Goal: Information Seeking & Learning: Learn about a topic

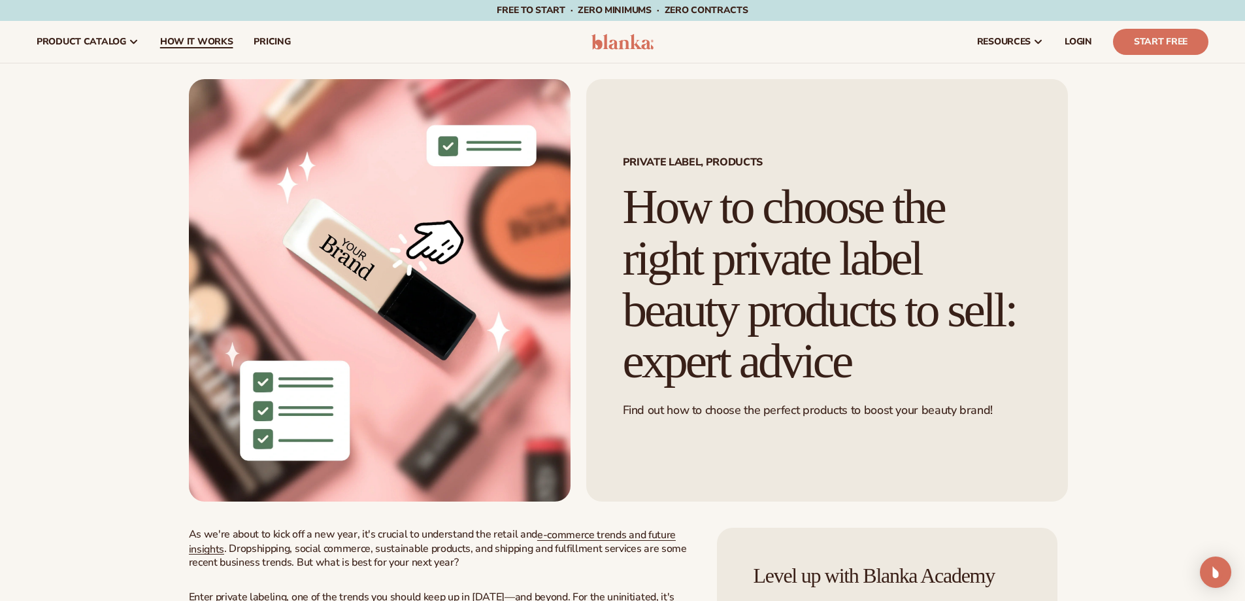
click at [201, 42] on span "How It Works" at bounding box center [196, 42] width 73 height 10
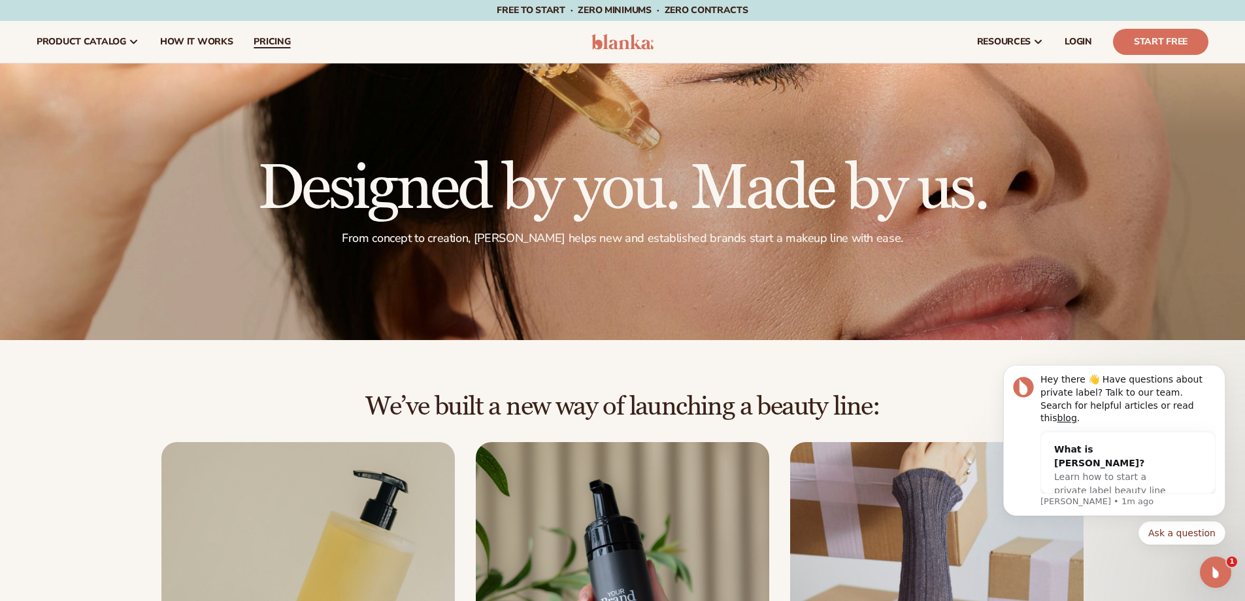
click at [274, 44] on span "pricing" at bounding box center [272, 42] width 37 height 10
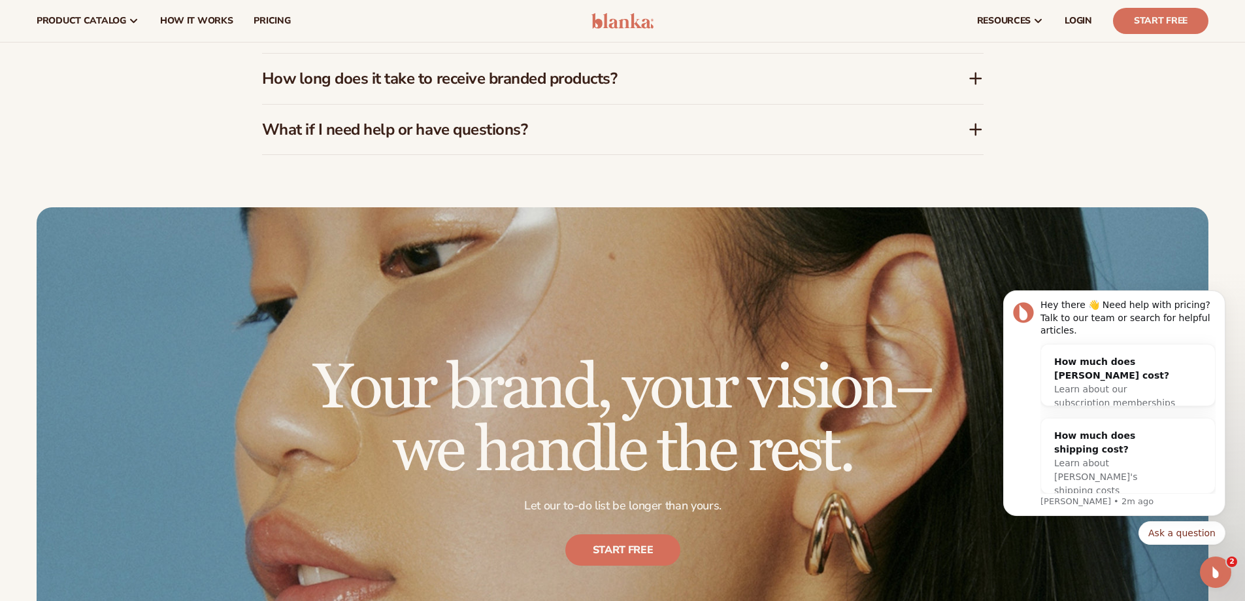
scroll to position [2135, 0]
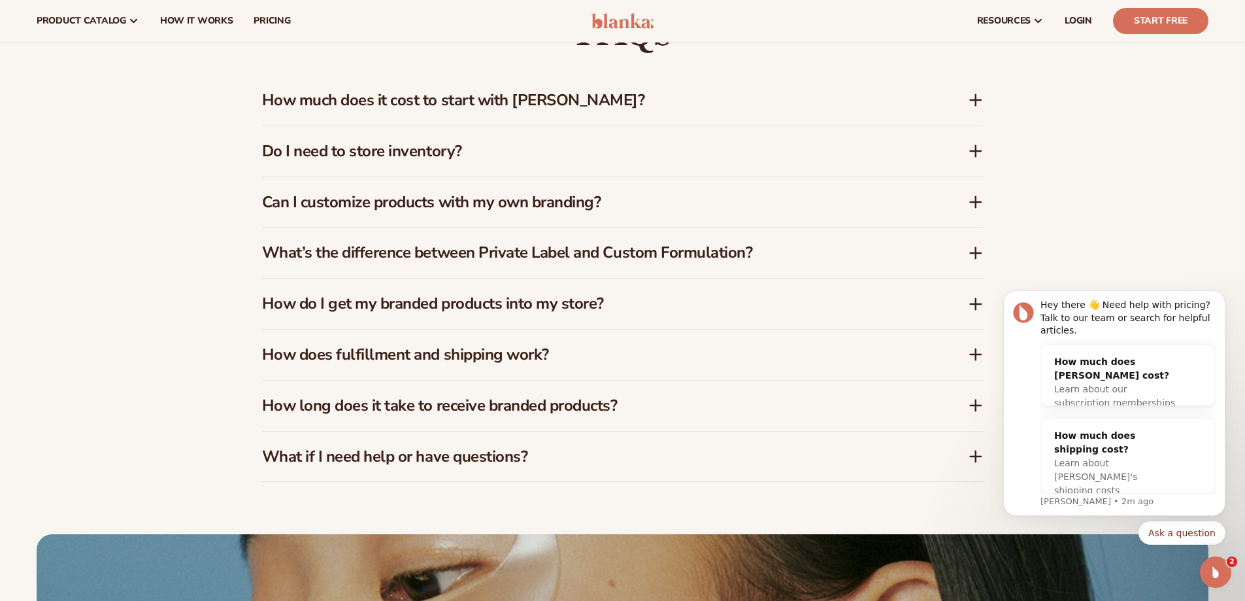
click at [973, 100] on icon at bounding box center [975, 100] width 10 height 0
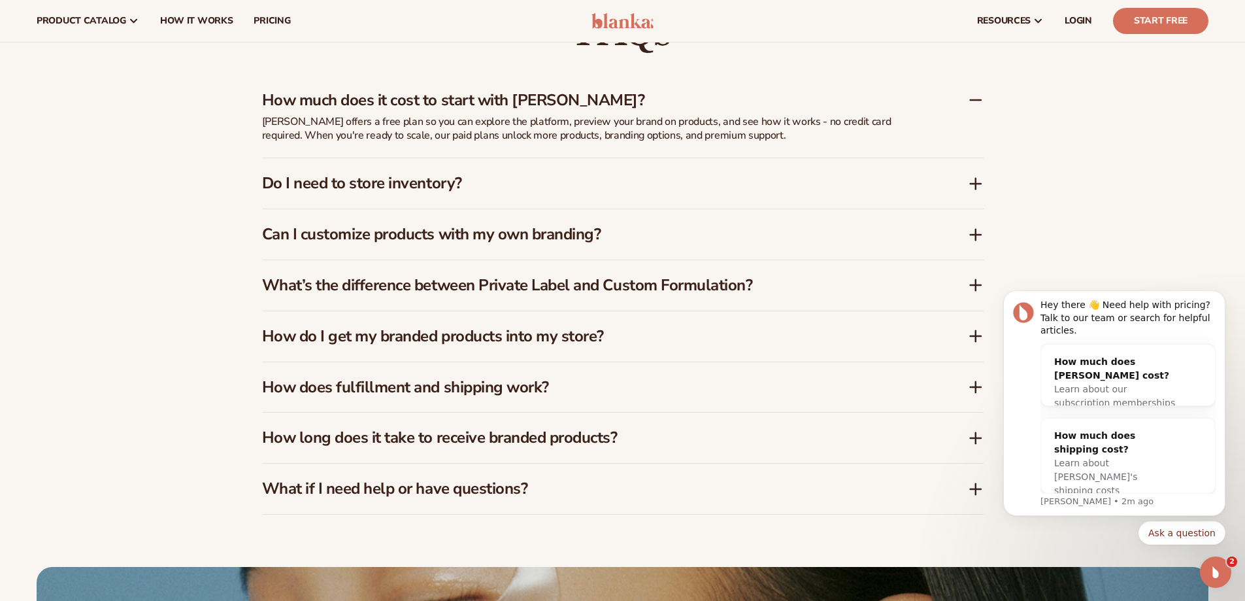
click at [974, 99] on icon at bounding box center [976, 100] width 16 height 16
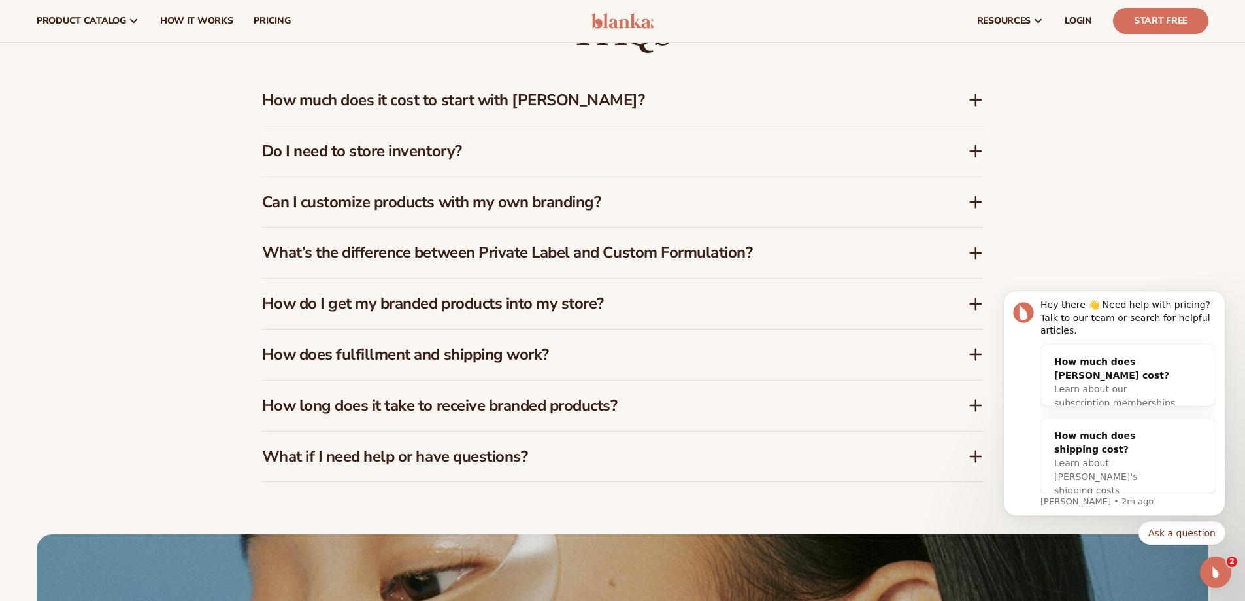
click at [976, 155] on icon at bounding box center [976, 151] width 0 height 10
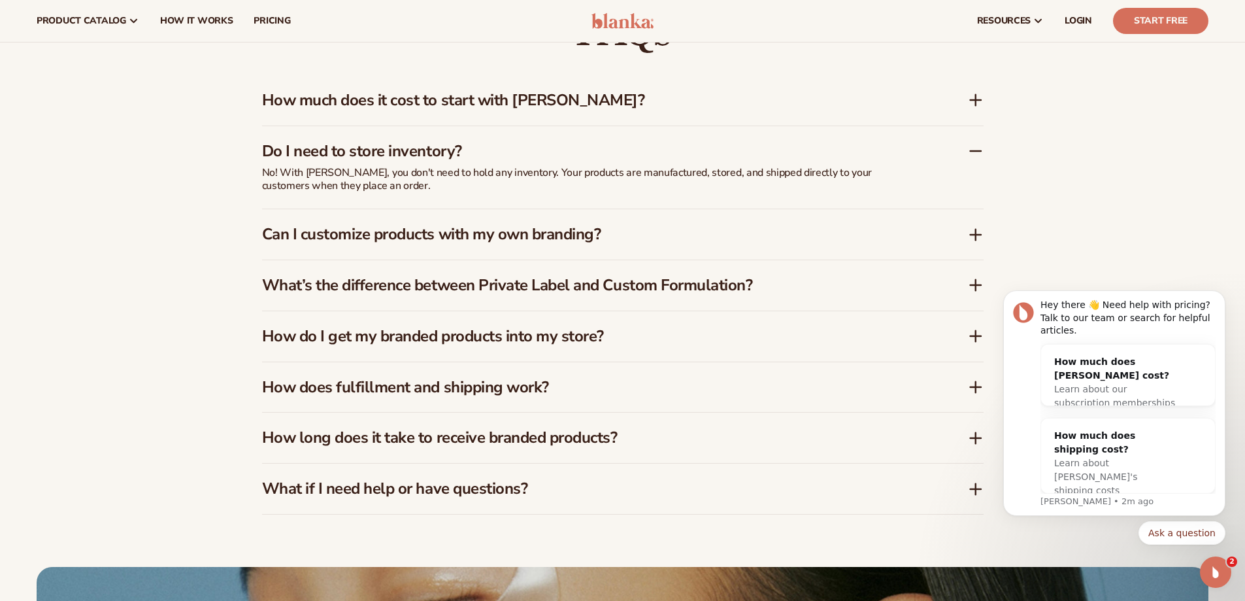
click at [974, 148] on icon at bounding box center [976, 151] width 16 height 16
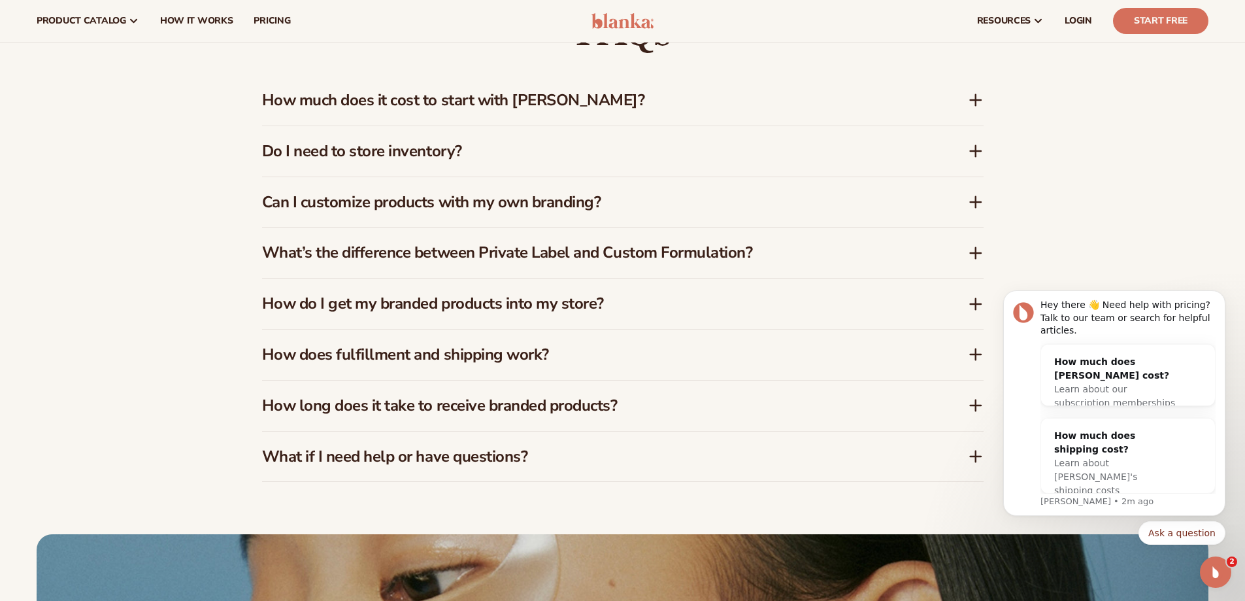
click at [972, 201] on icon at bounding box center [976, 202] width 16 height 16
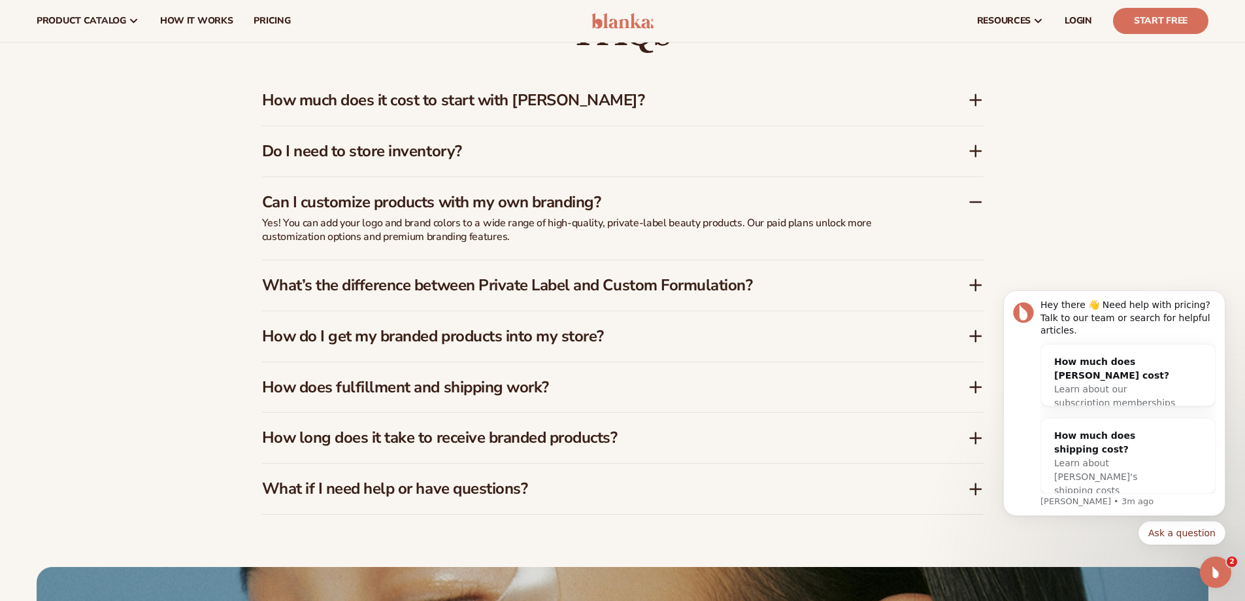
click at [976, 202] on icon at bounding box center [975, 202] width 10 height 0
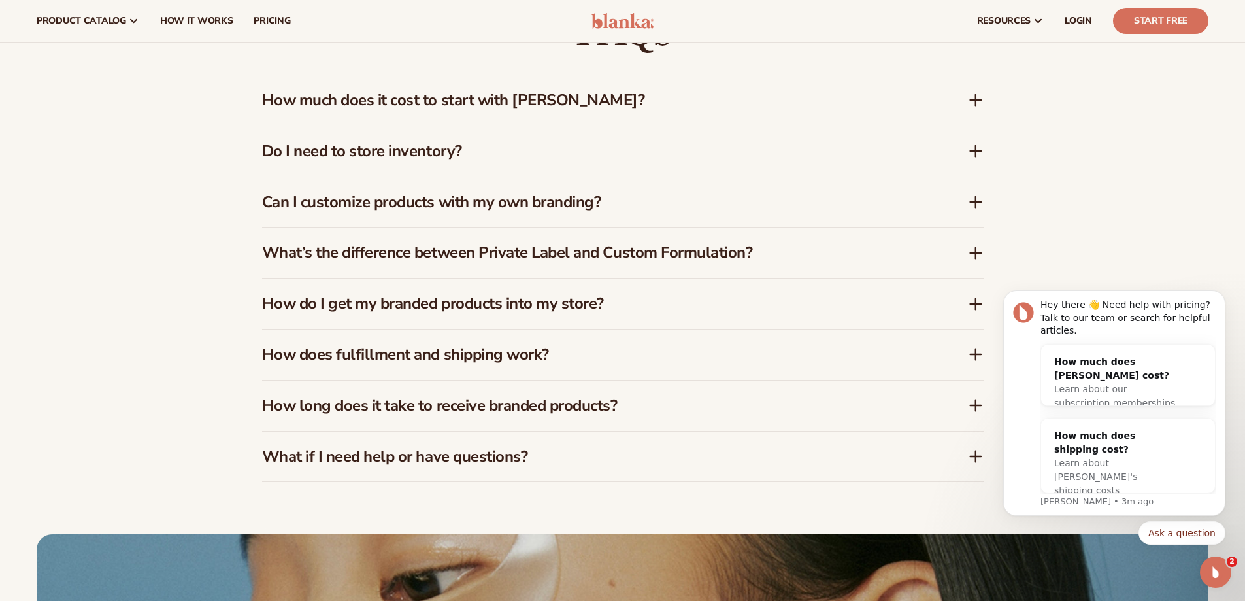
click at [973, 252] on icon at bounding box center [976, 253] width 16 height 16
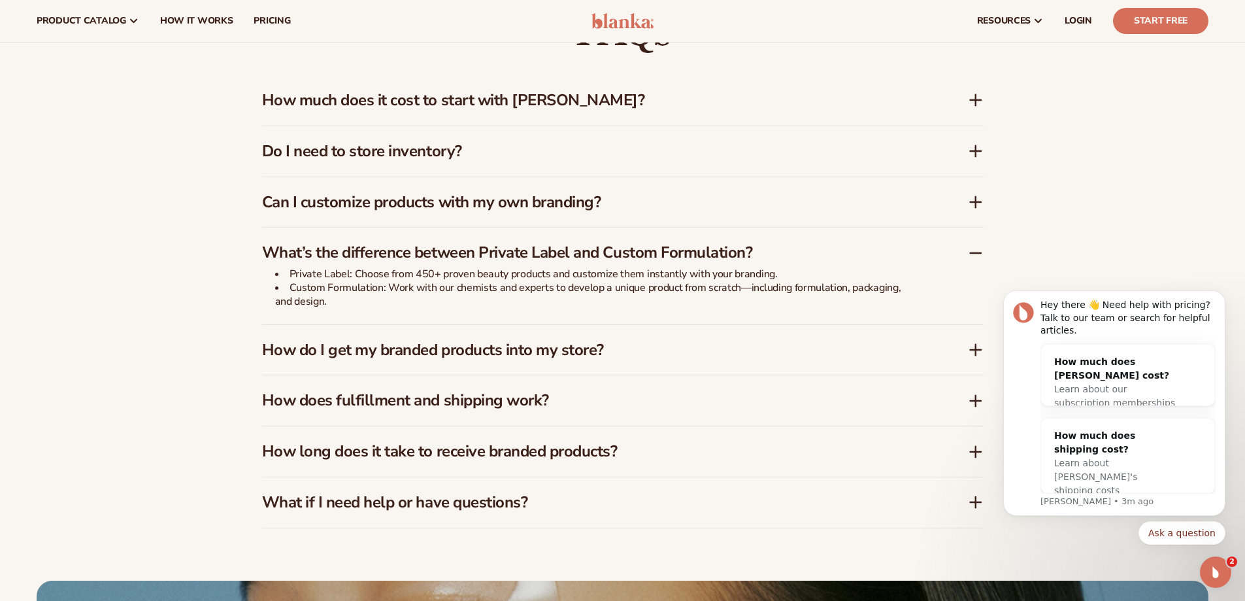
click at [974, 249] on icon at bounding box center [976, 253] width 16 height 16
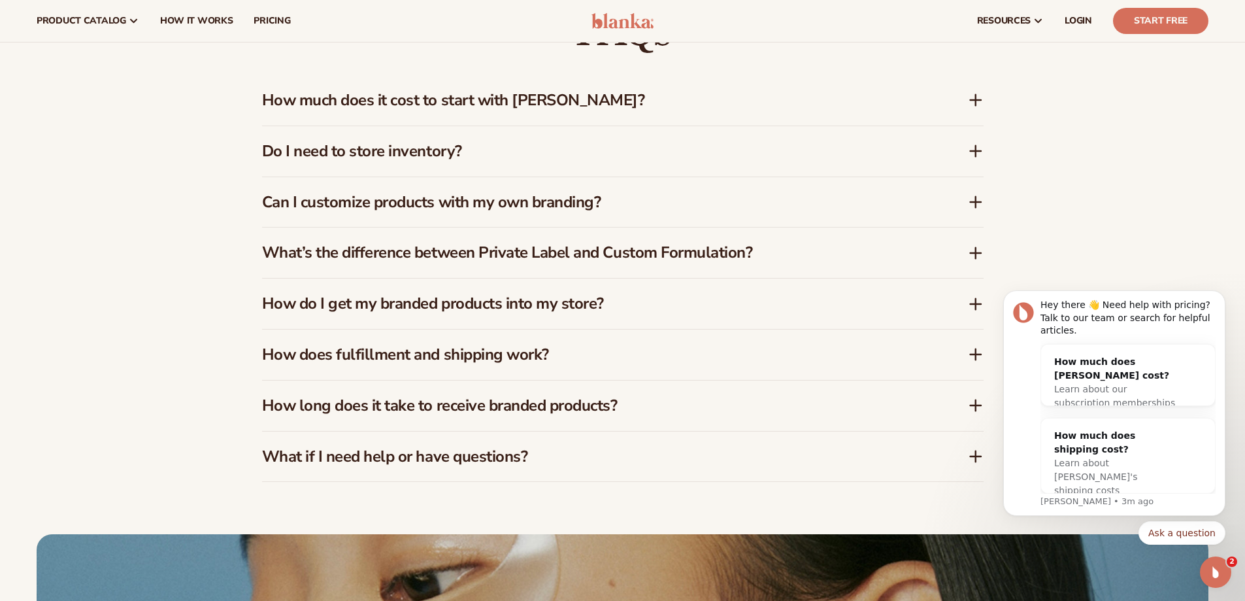
click at [974, 306] on icon at bounding box center [976, 304] width 16 height 16
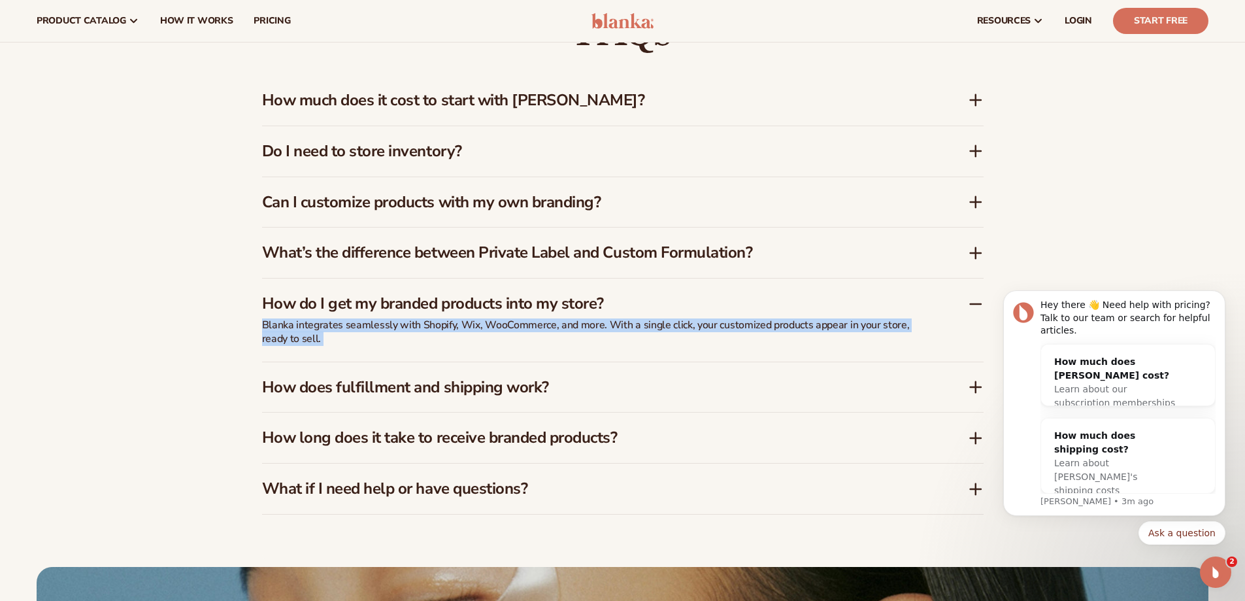
click at [966, 303] on div "How do I get my branded products into my store?" at bounding box center [615, 303] width 706 height 19
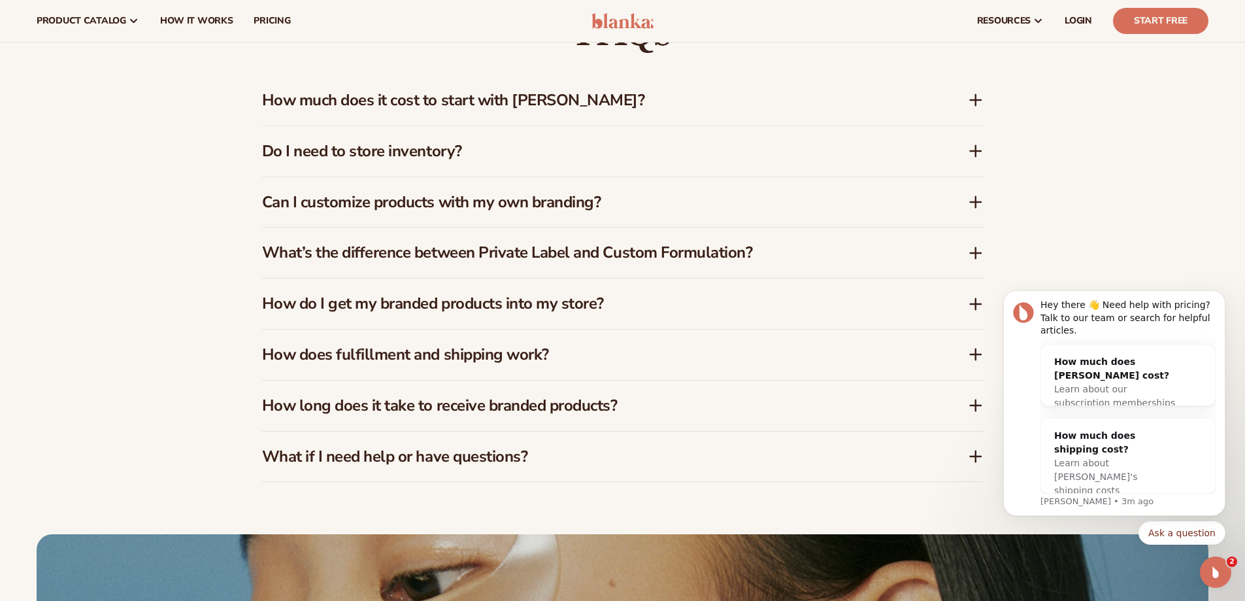
click at [976, 352] on icon at bounding box center [976, 354] width 16 height 16
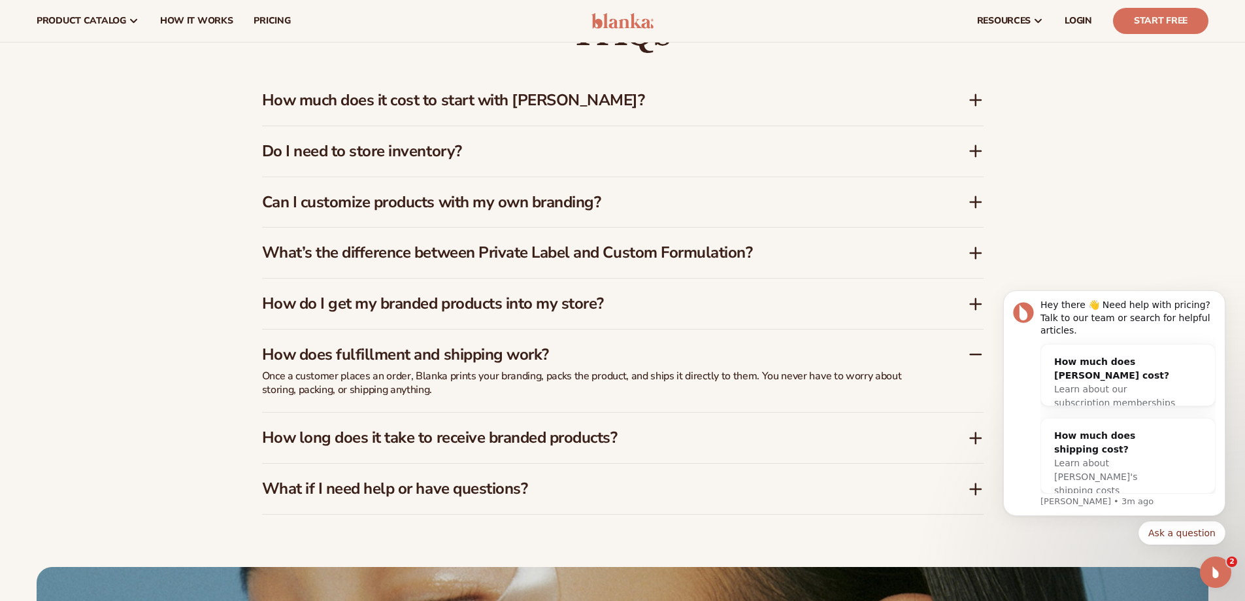
click at [976, 354] on icon at bounding box center [975, 354] width 10 height 0
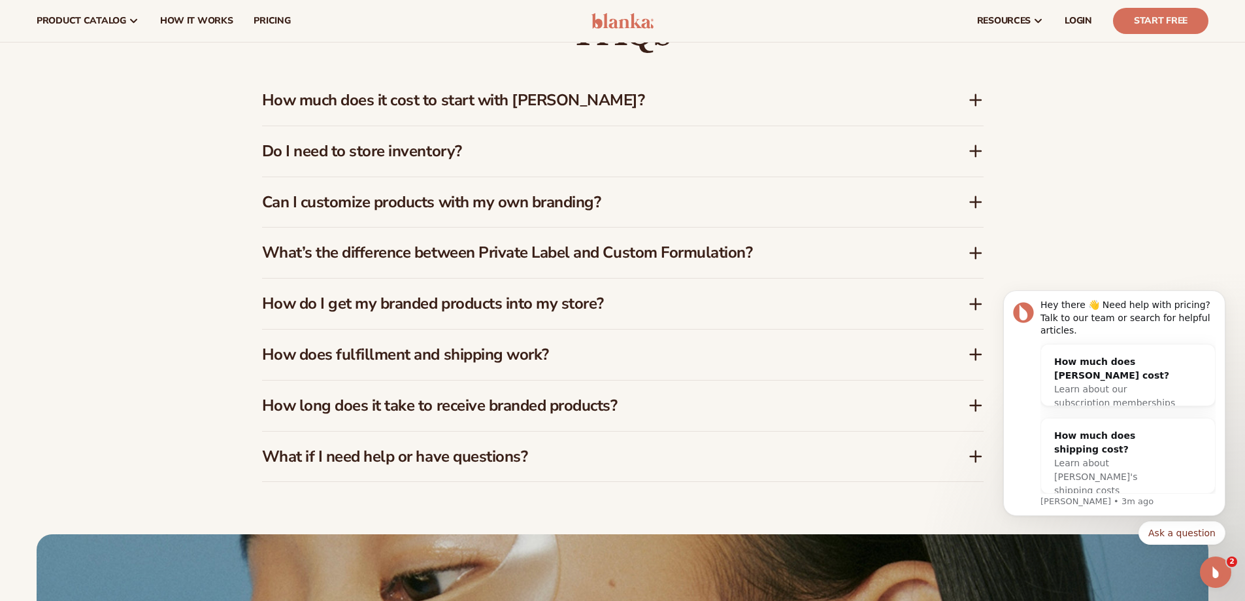
click at [976, 410] on icon at bounding box center [976, 405] width 0 height 10
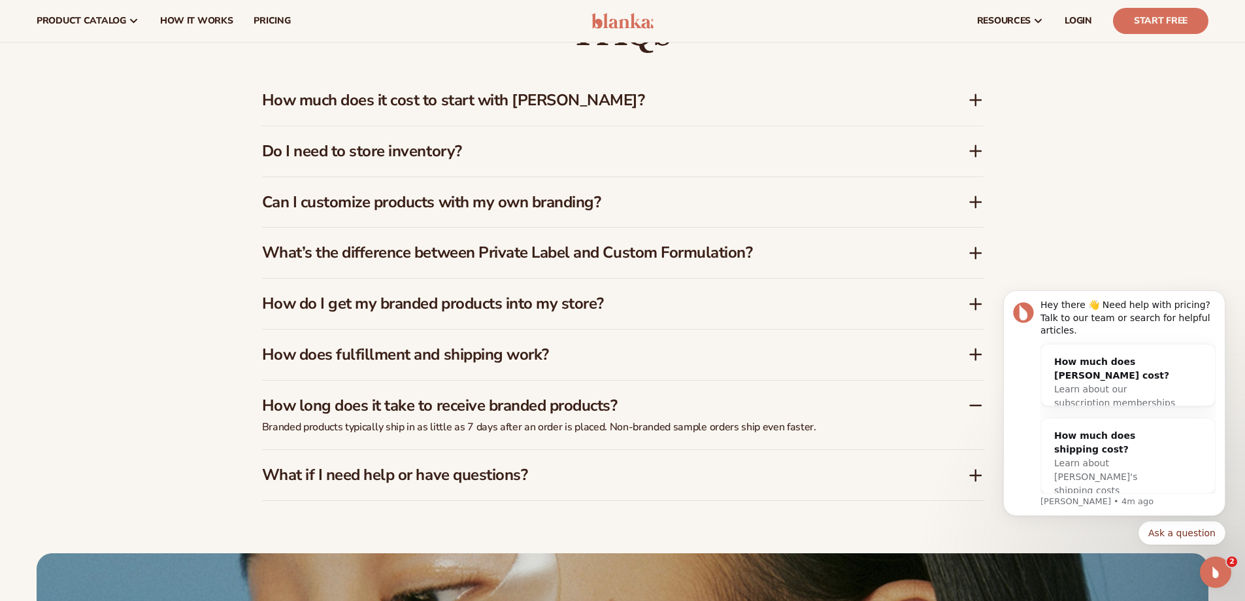
click at [967, 403] on div "How long does it take to receive branded products?" at bounding box center [615, 405] width 706 height 19
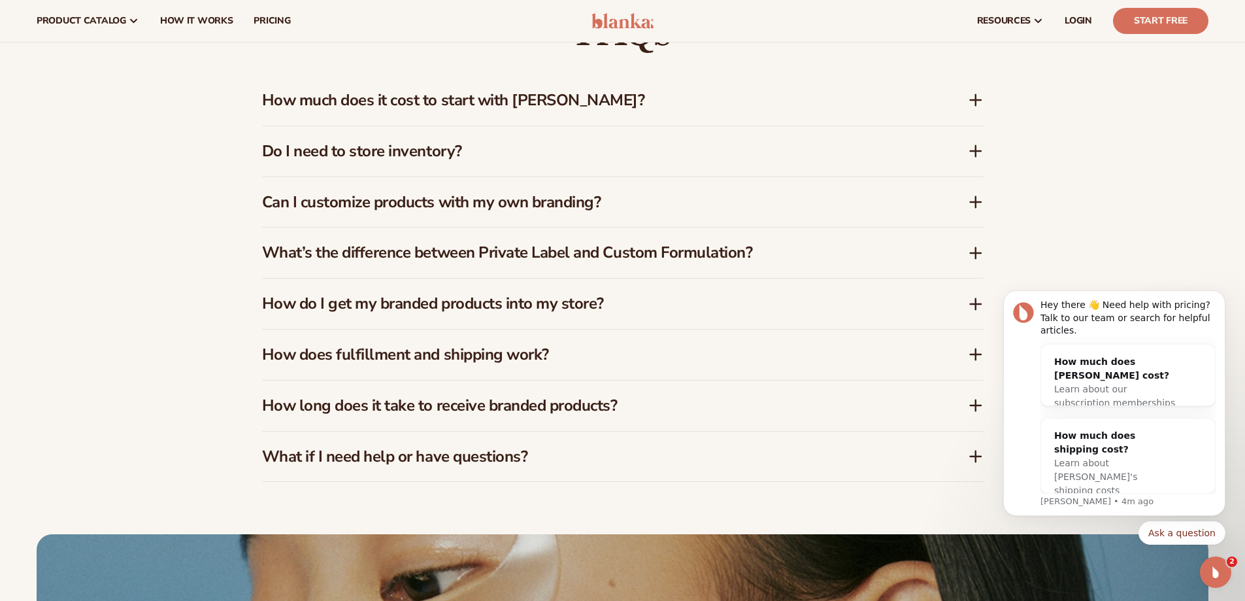
click at [968, 459] on icon at bounding box center [976, 456] width 16 height 16
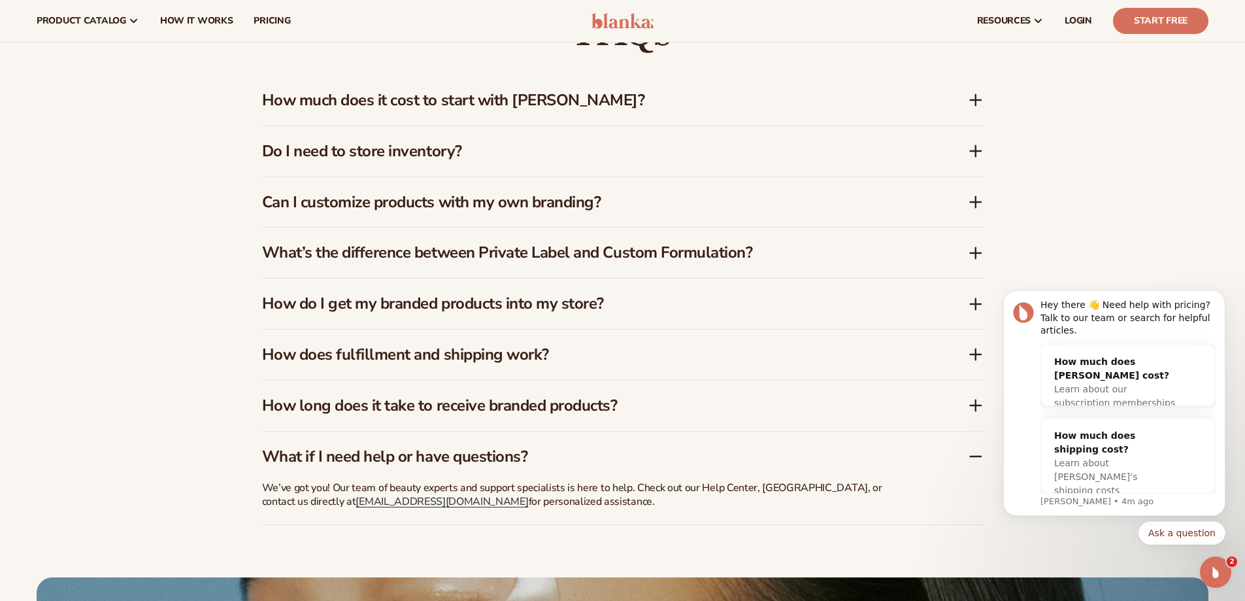
click at [979, 456] on icon at bounding box center [975, 456] width 10 height 0
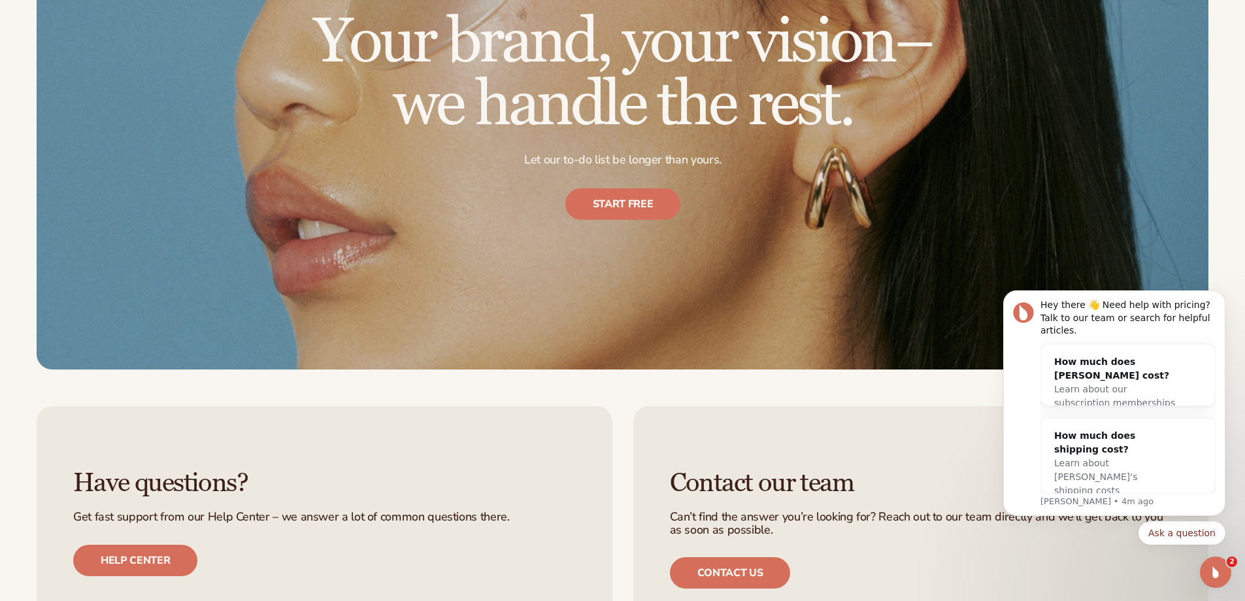
scroll to position [3115, 0]
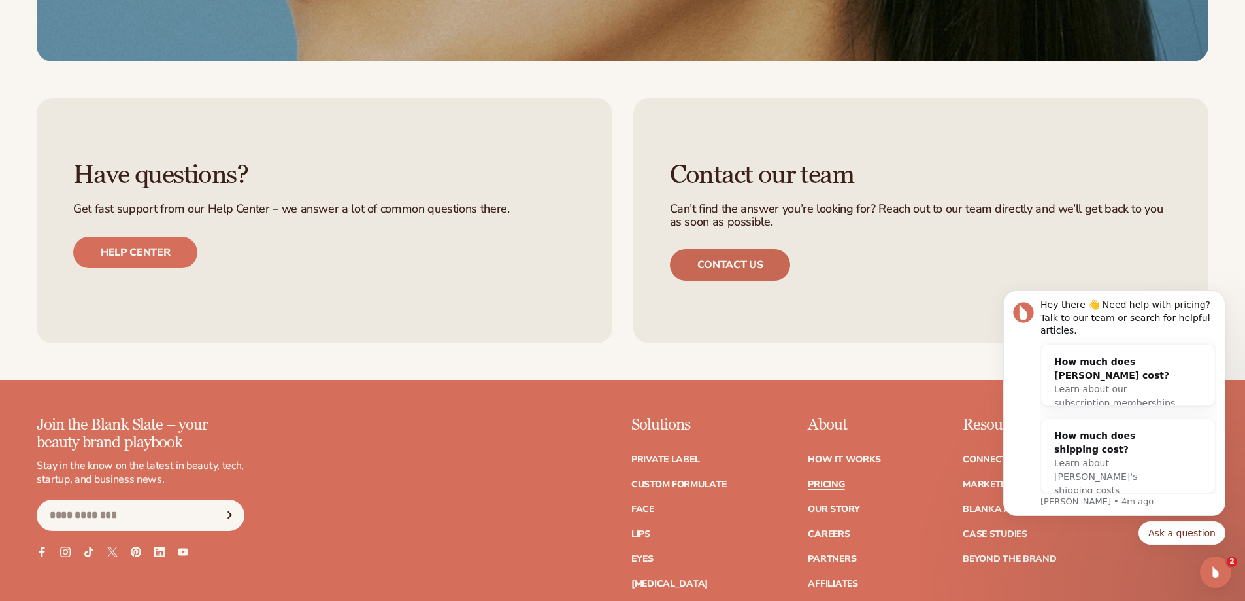
click at [742, 266] on link "Contact us" at bounding box center [730, 264] width 121 height 31
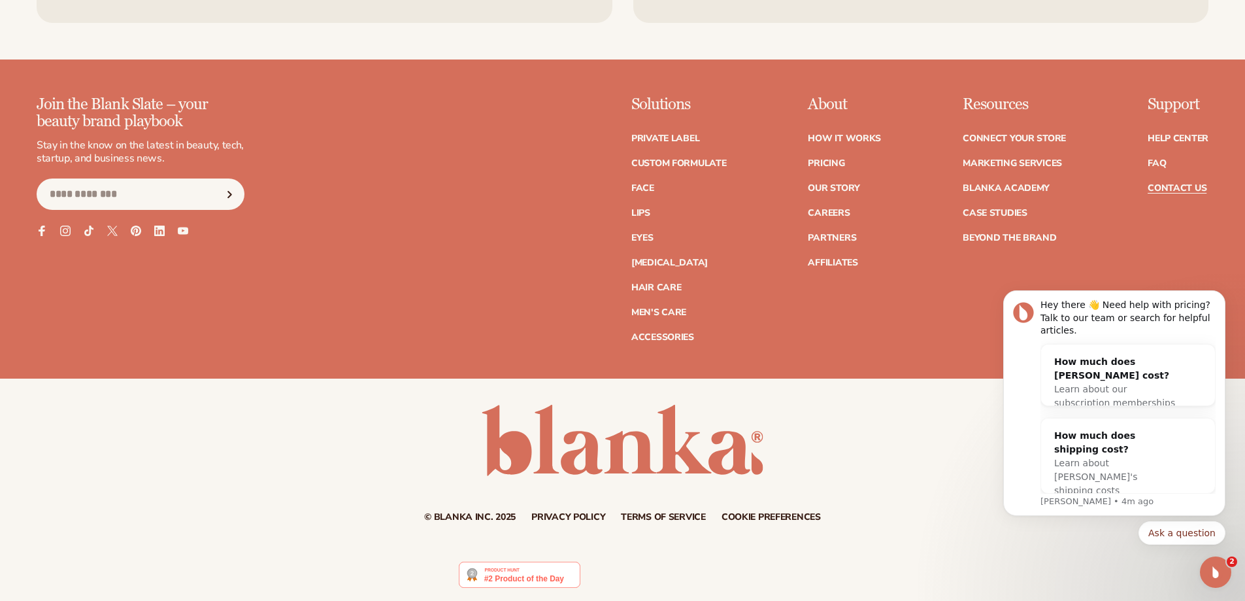
scroll to position [1637, 0]
click at [520, 578] on img at bounding box center [519, 574] width 121 height 26
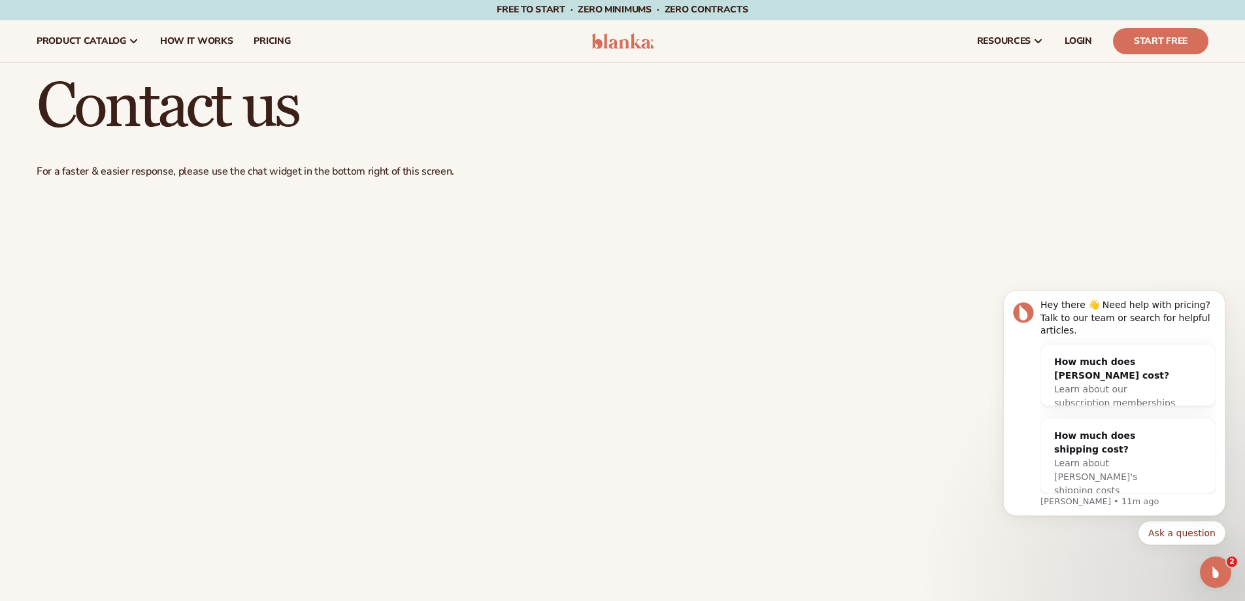
scroll to position [0, 0]
click at [278, 43] on span "pricing" at bounding box center [272, 42] width 37 height 10
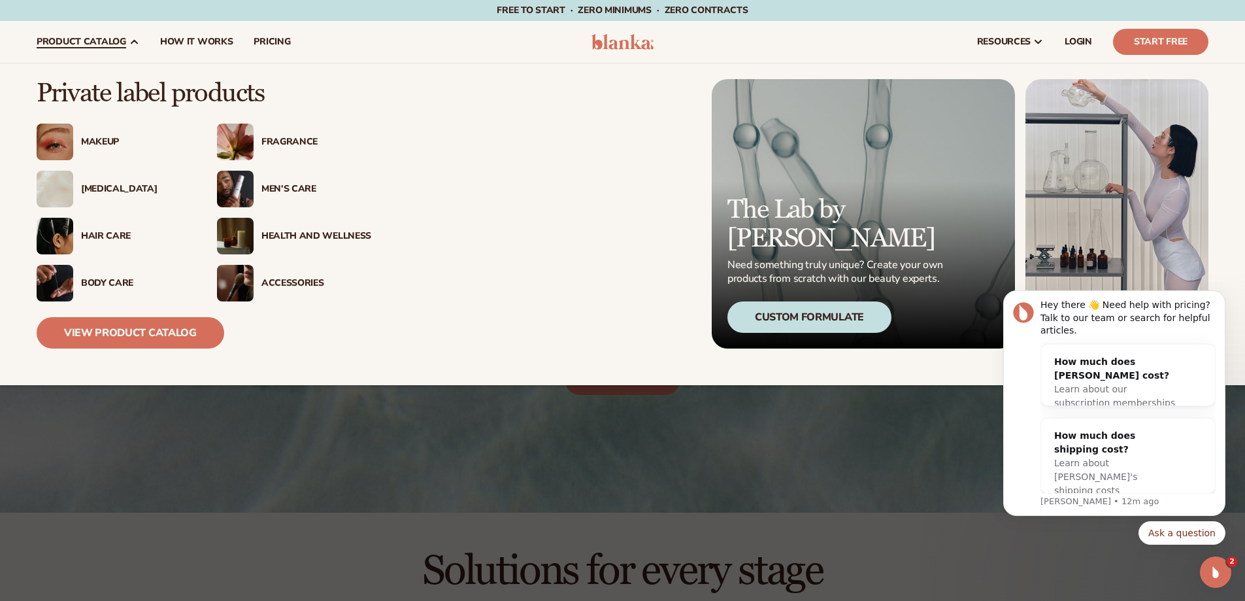
click at [93, 189] on div "[MEDICAL_DATA]" at bounding box center [136, 189] width 110 height 11
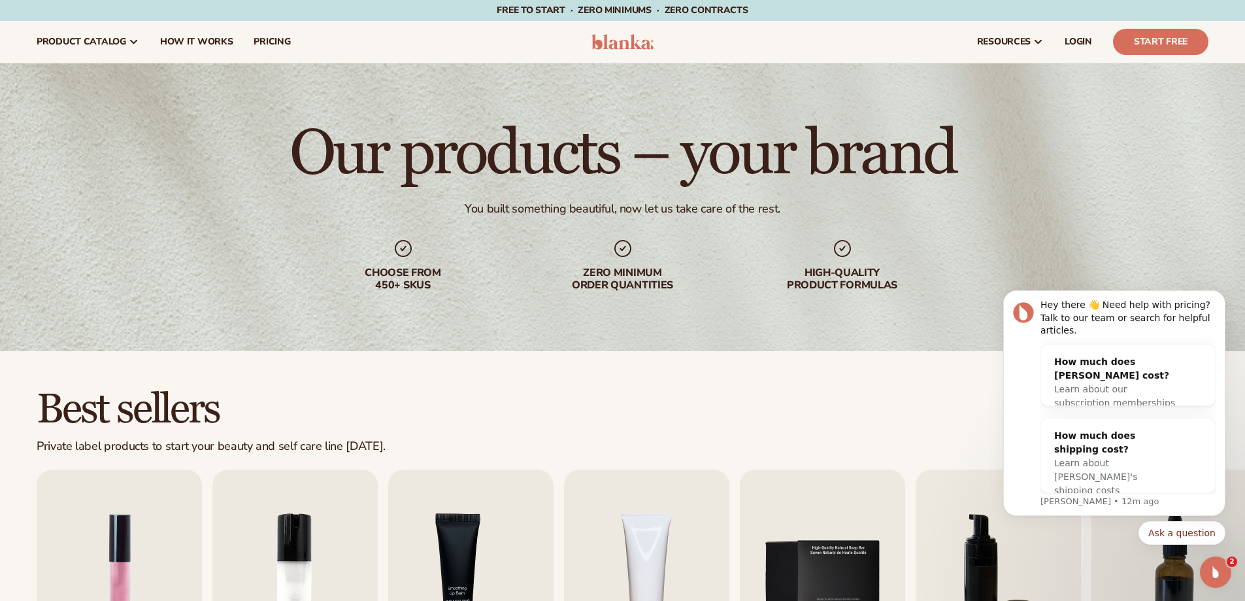
scroll to position [327, 0]
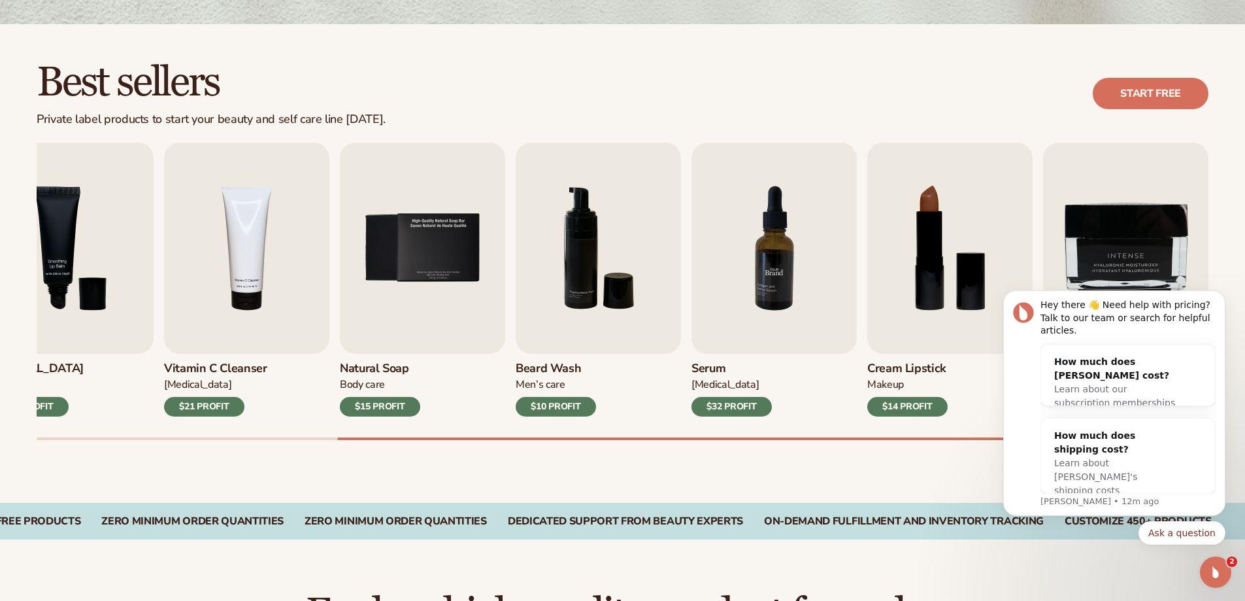
click at [769, 272] on img "7 / 9" at bounding box center [773, 247] width 165 height 211
click at [1241, 242] on div "Lip Gloss Makeup $16 PROFIT Moisturizer [MEDICAL_DATA] $17 PROFIT [MEDICAL_DATA…" at bounding box center [641, 290] width 1208 height 297
click at [761, 297] on img "7 / 9" at bounding box center [773, 247] width 165 height 211
click at [812, 470] on div "Best sellers Private label products to start your beauty and self care line [DA…" at bounding box center [622, 263] width 1245 height 478
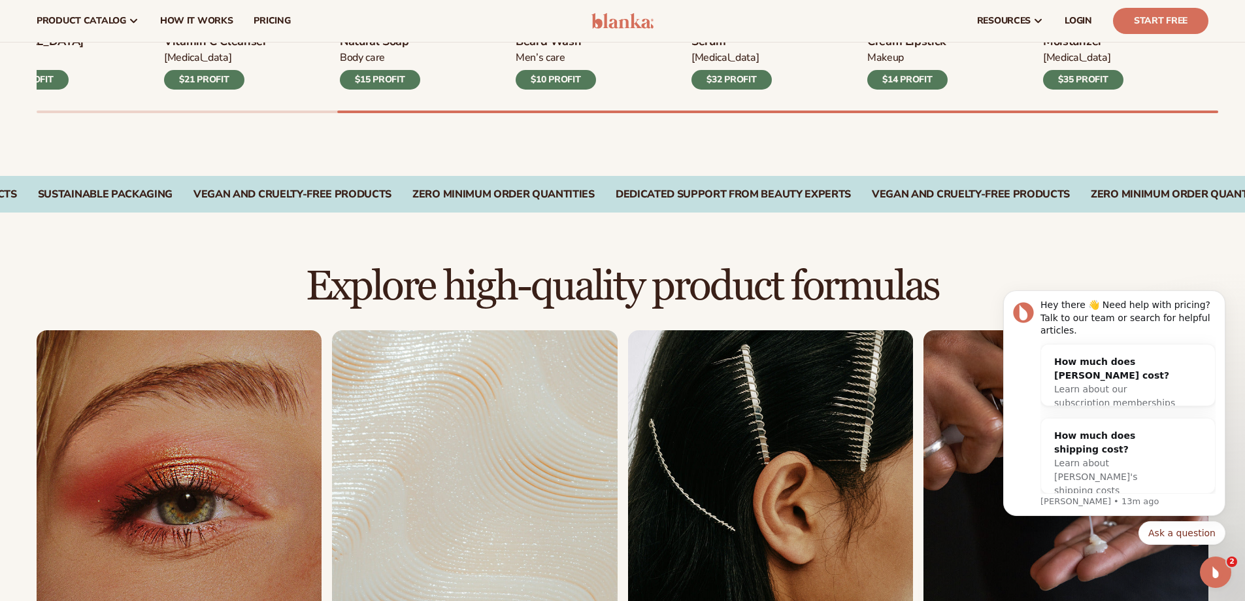
scroll to position [980, 0]
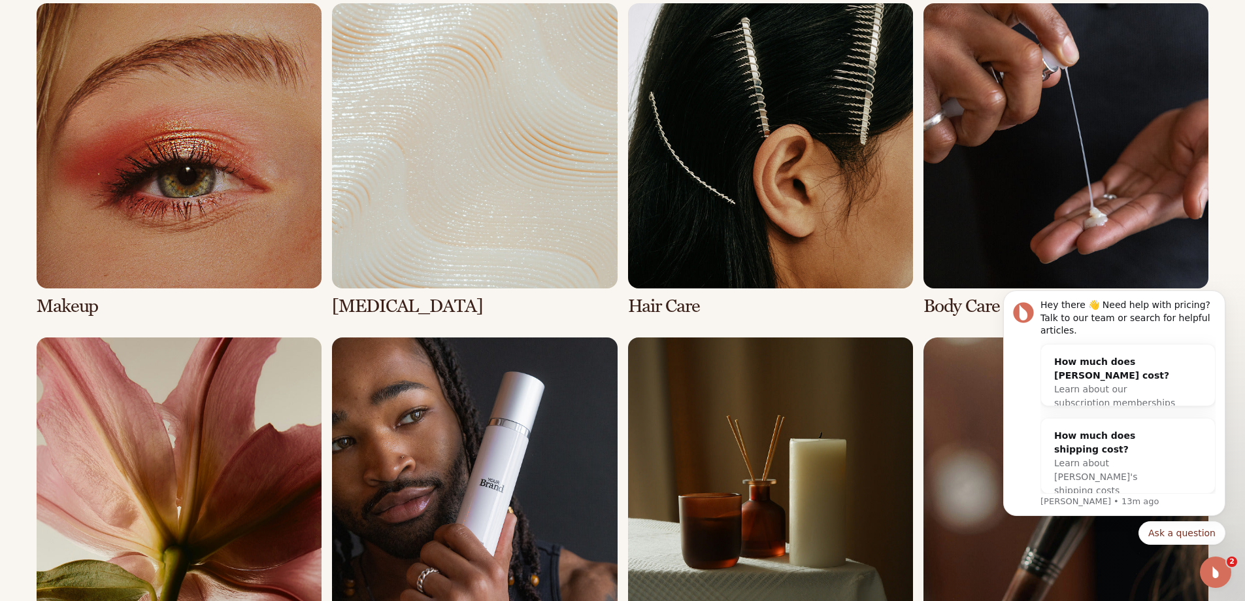
click at [462, 223] on link "2 / 8" at bounding box center [474, 159] width 285 height 313
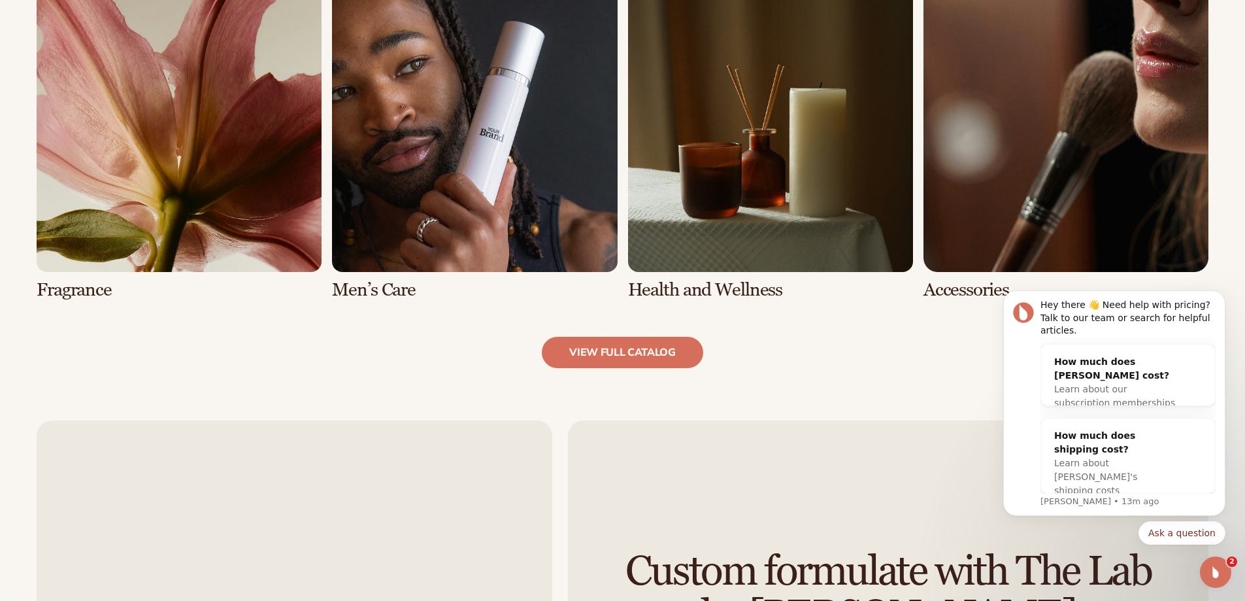
scroll to position [1634, 0]
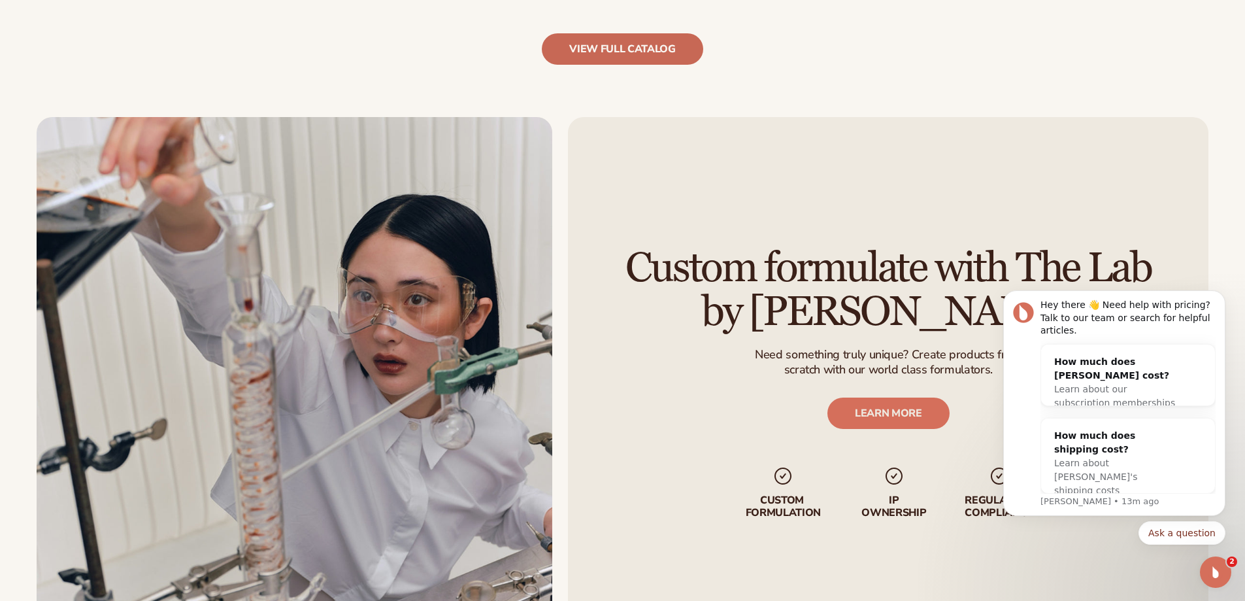
click at [659, 52] on link "view full catalog" at bounding box center [622, 48] width 161 height 31
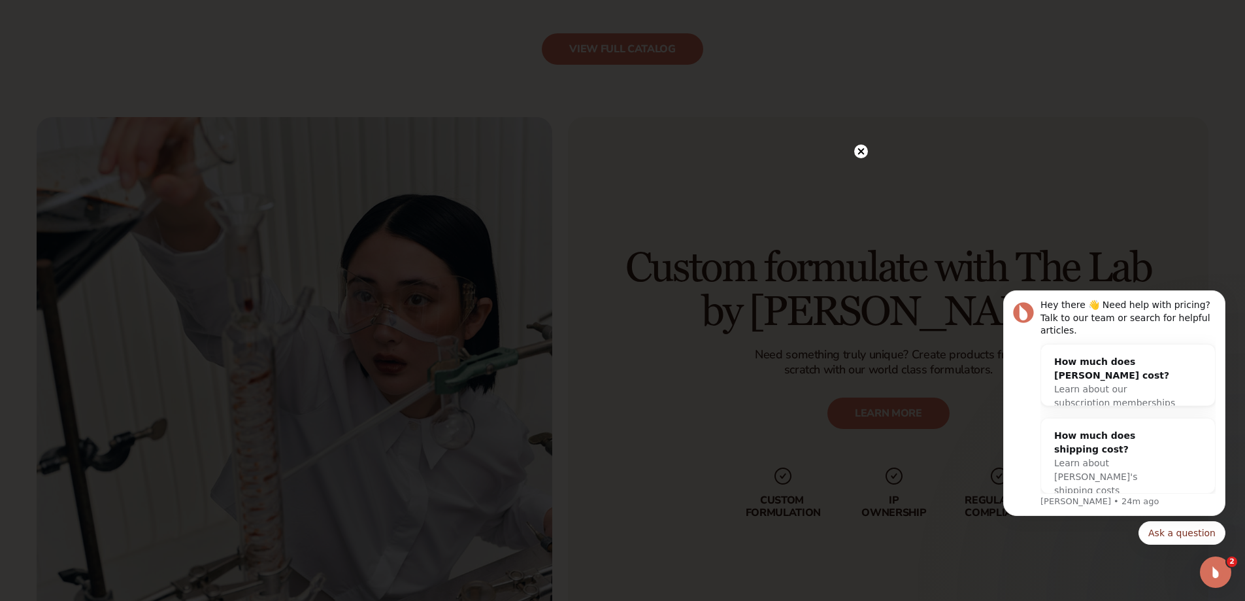
click at [860, 150] on icon at bounding box center [861, 151] width 14 height 14
